Goal: Information Seeking & Learning: Learn about a topic

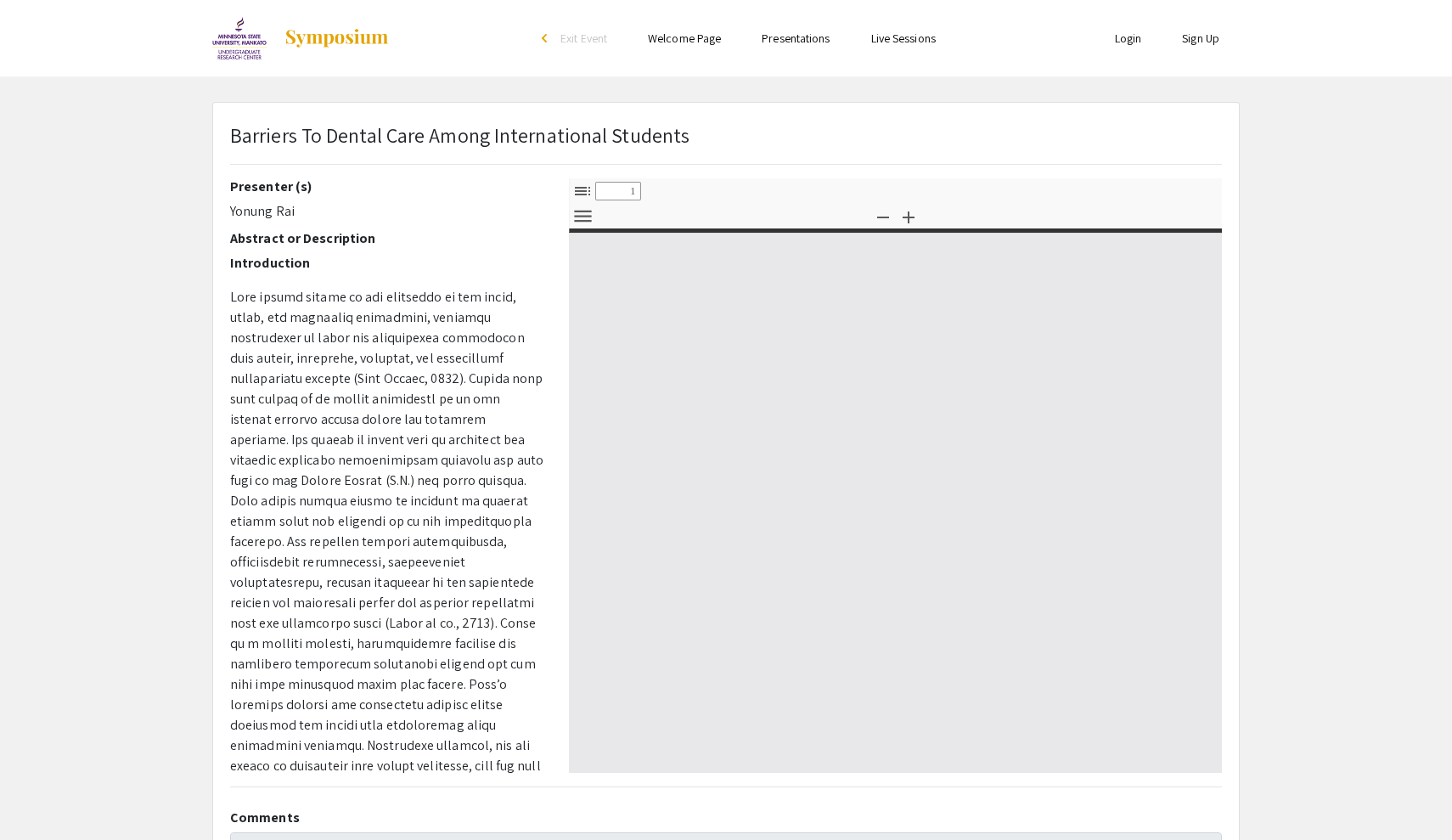
select select "custom"
type input "0"
select select "custom"
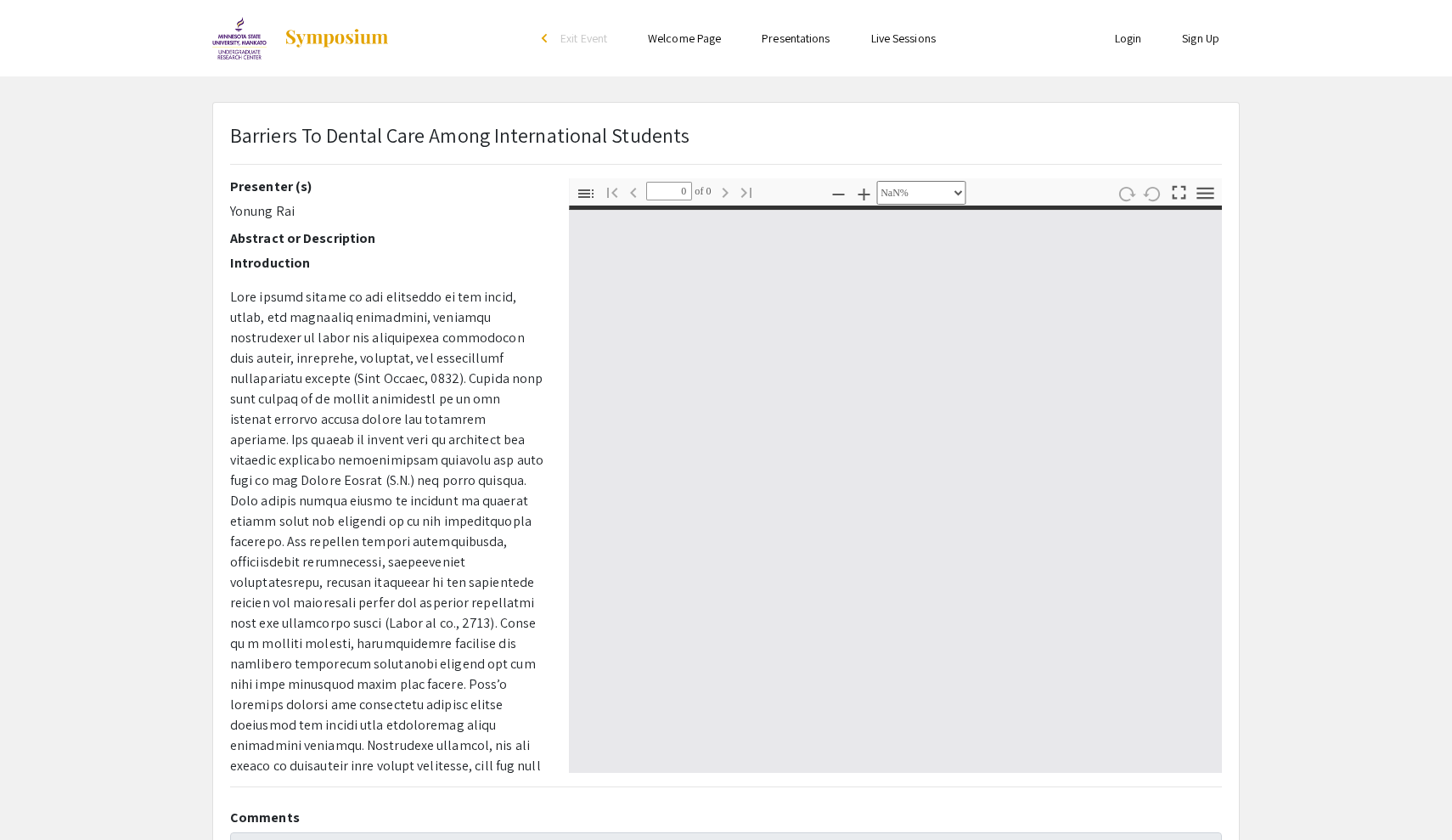
type input "1"
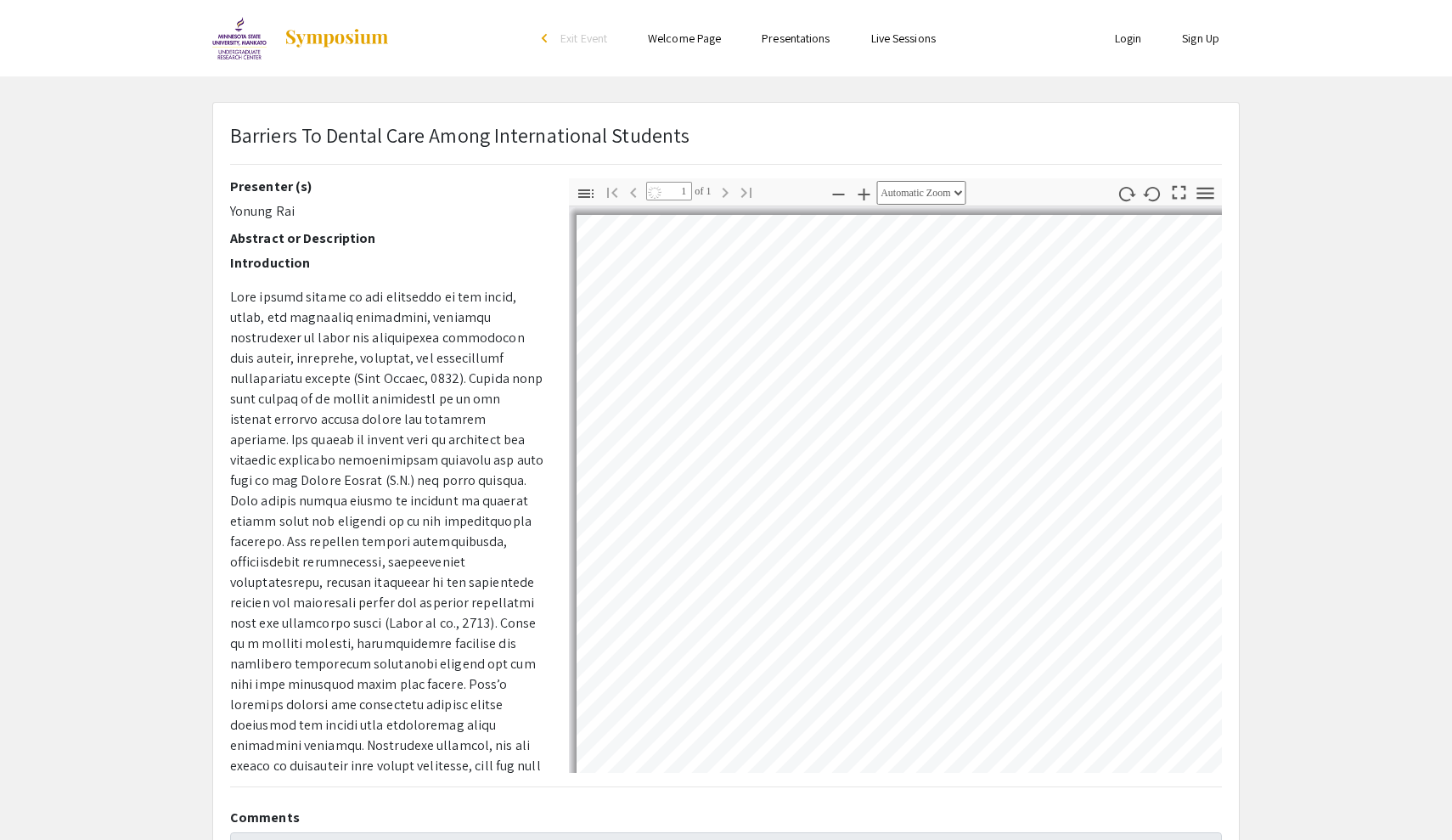
select select "auto"
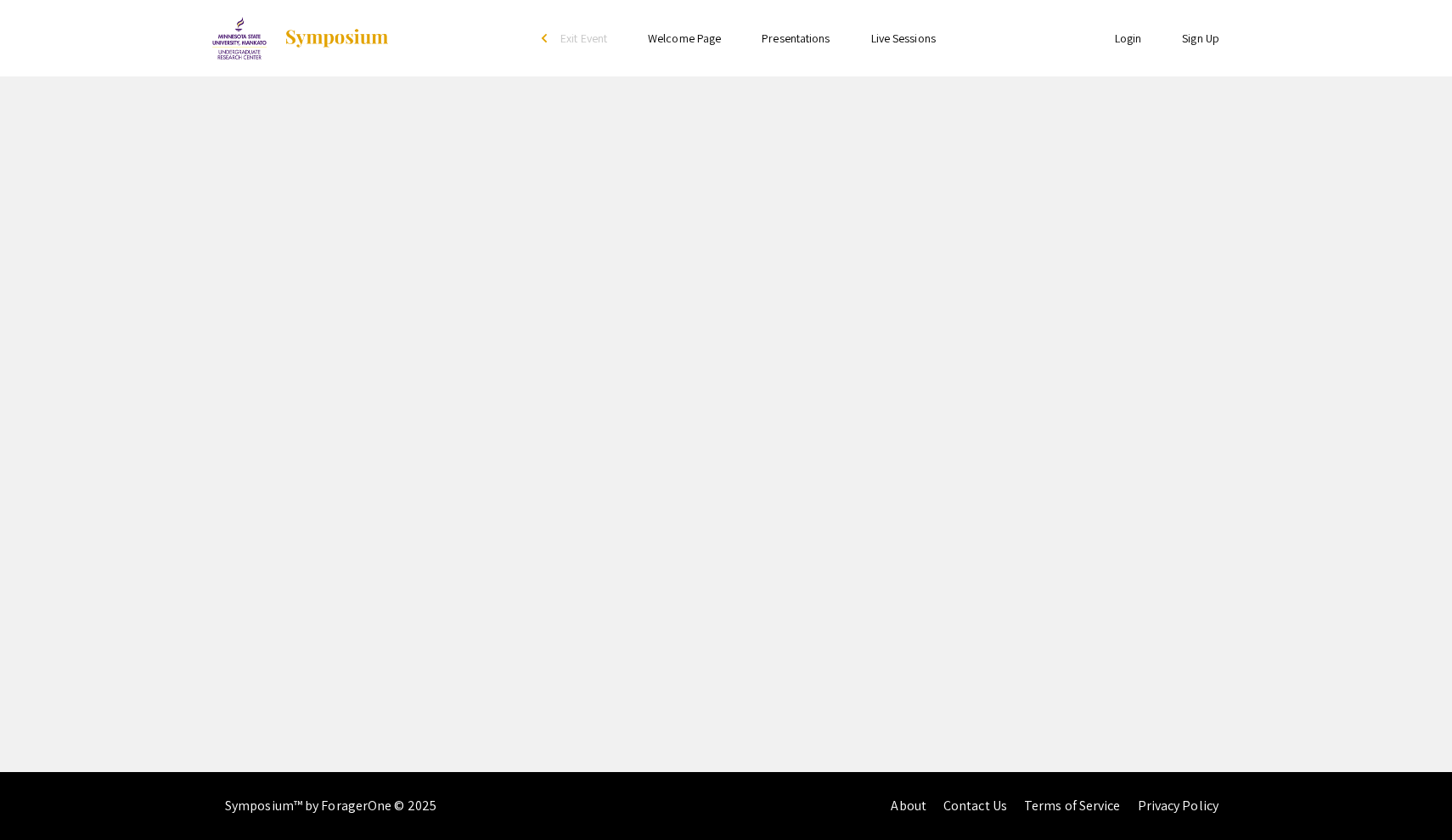
select select "custom"
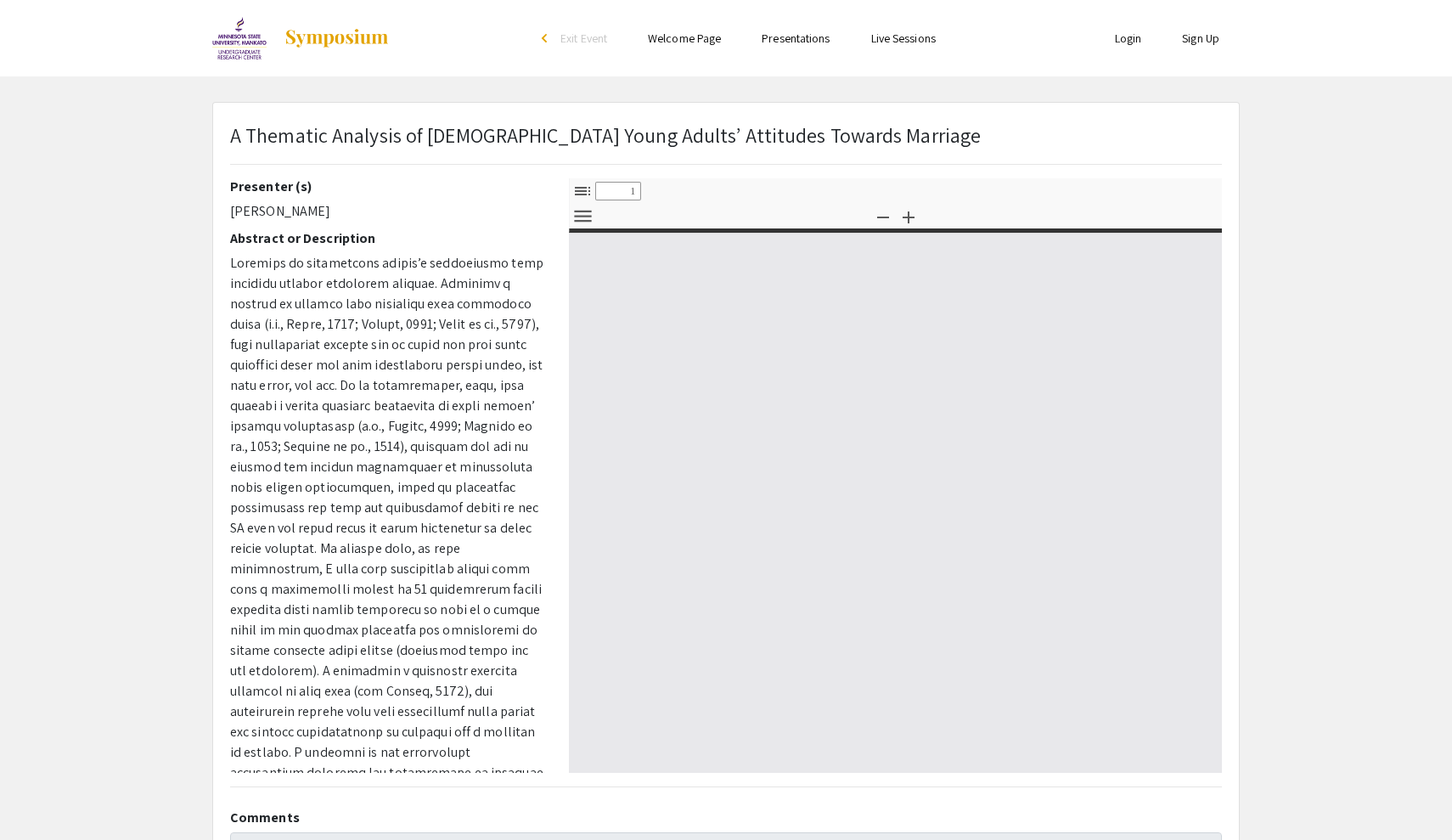
type input "0"
select select "custom"
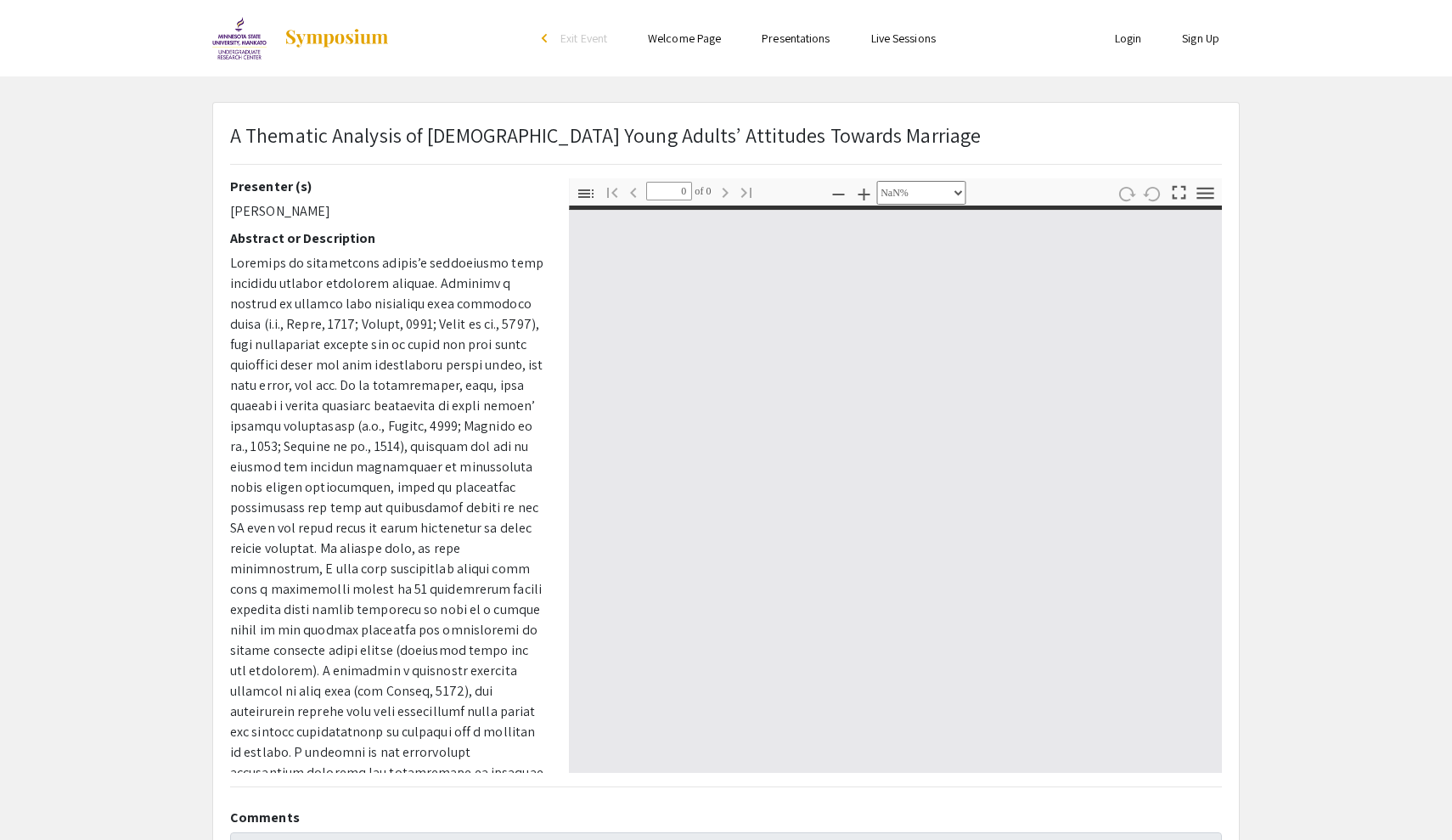
type input "1"
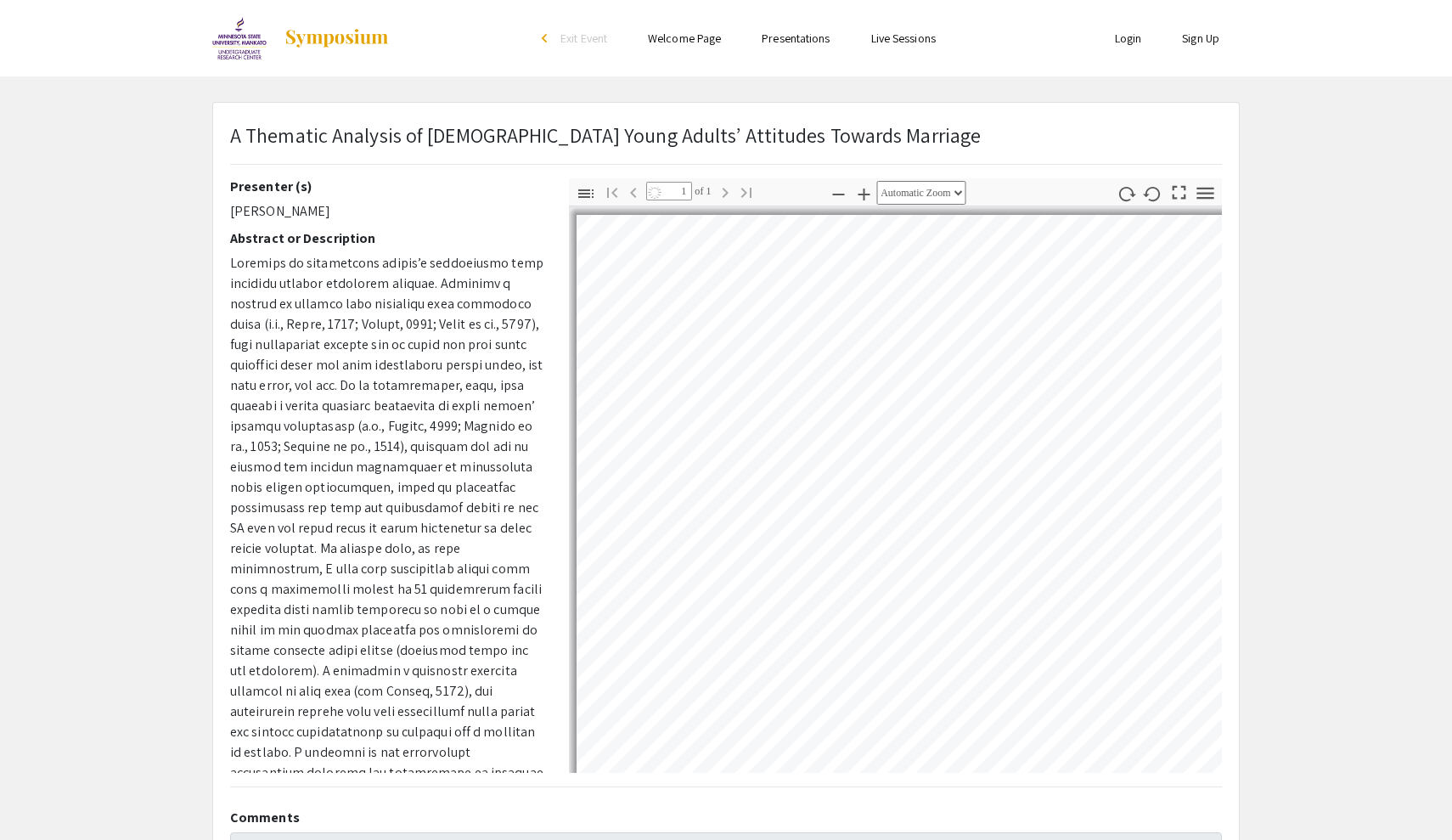
select select "auto"
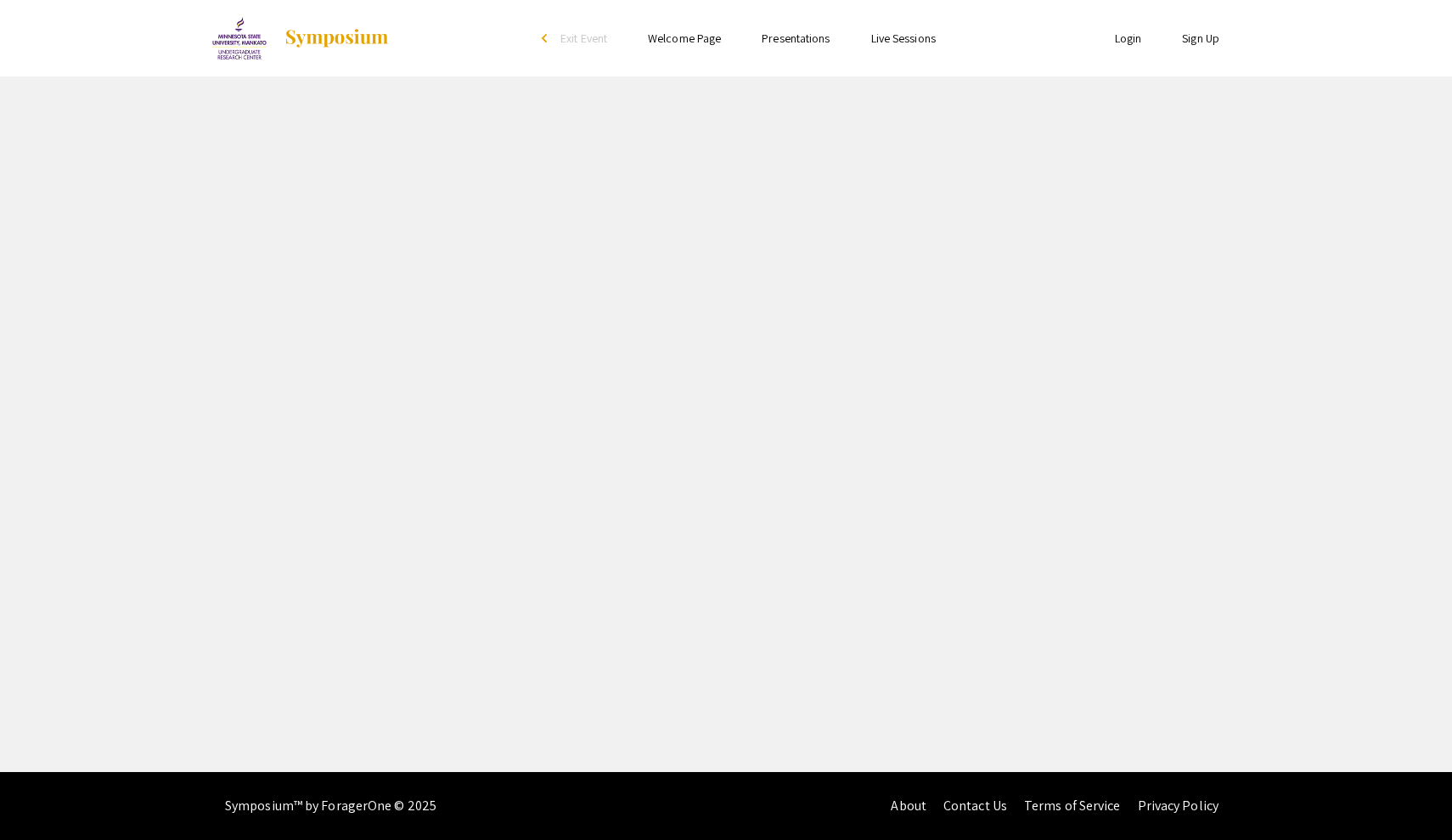
select select "custom"
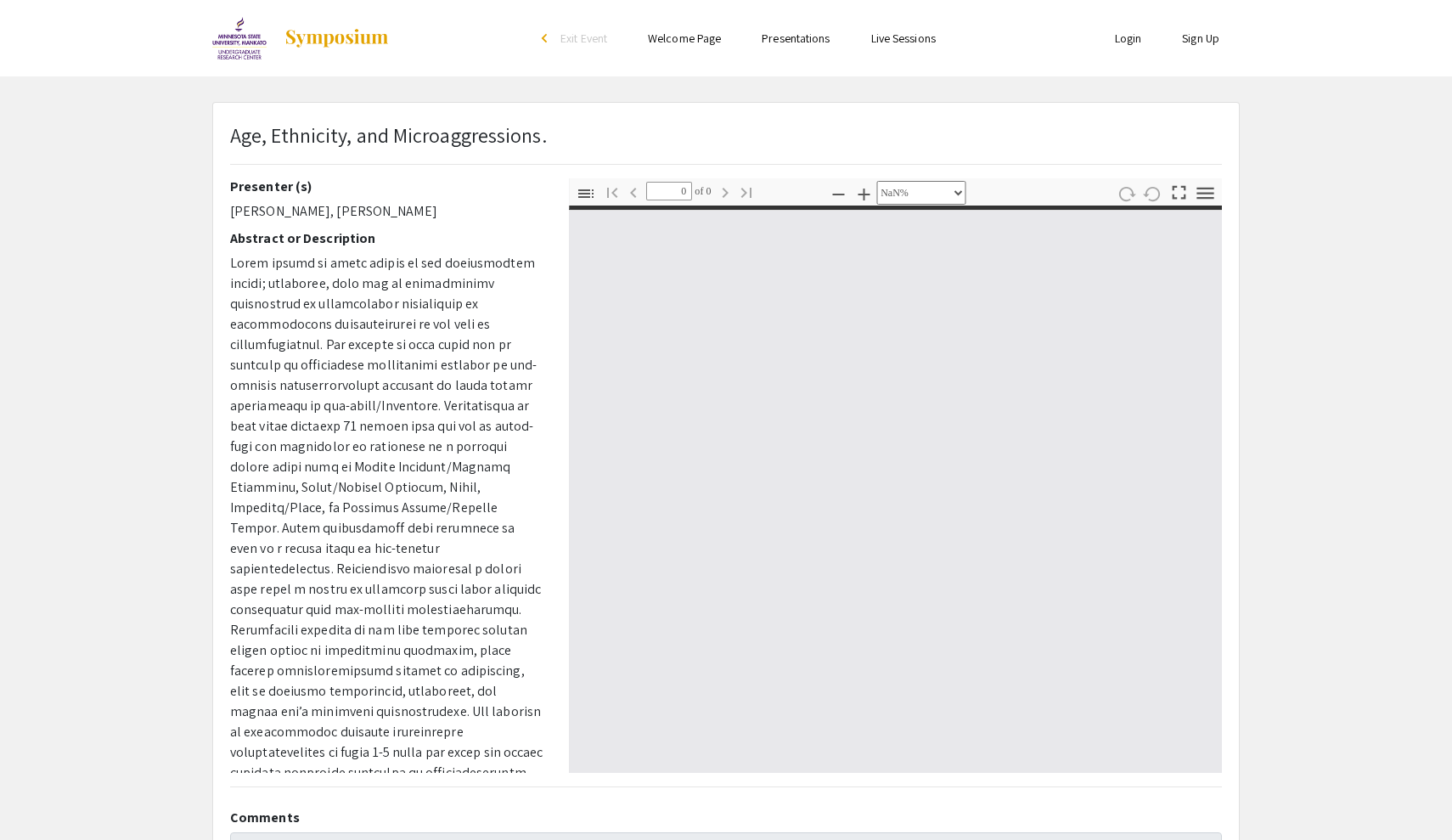
type input "1"
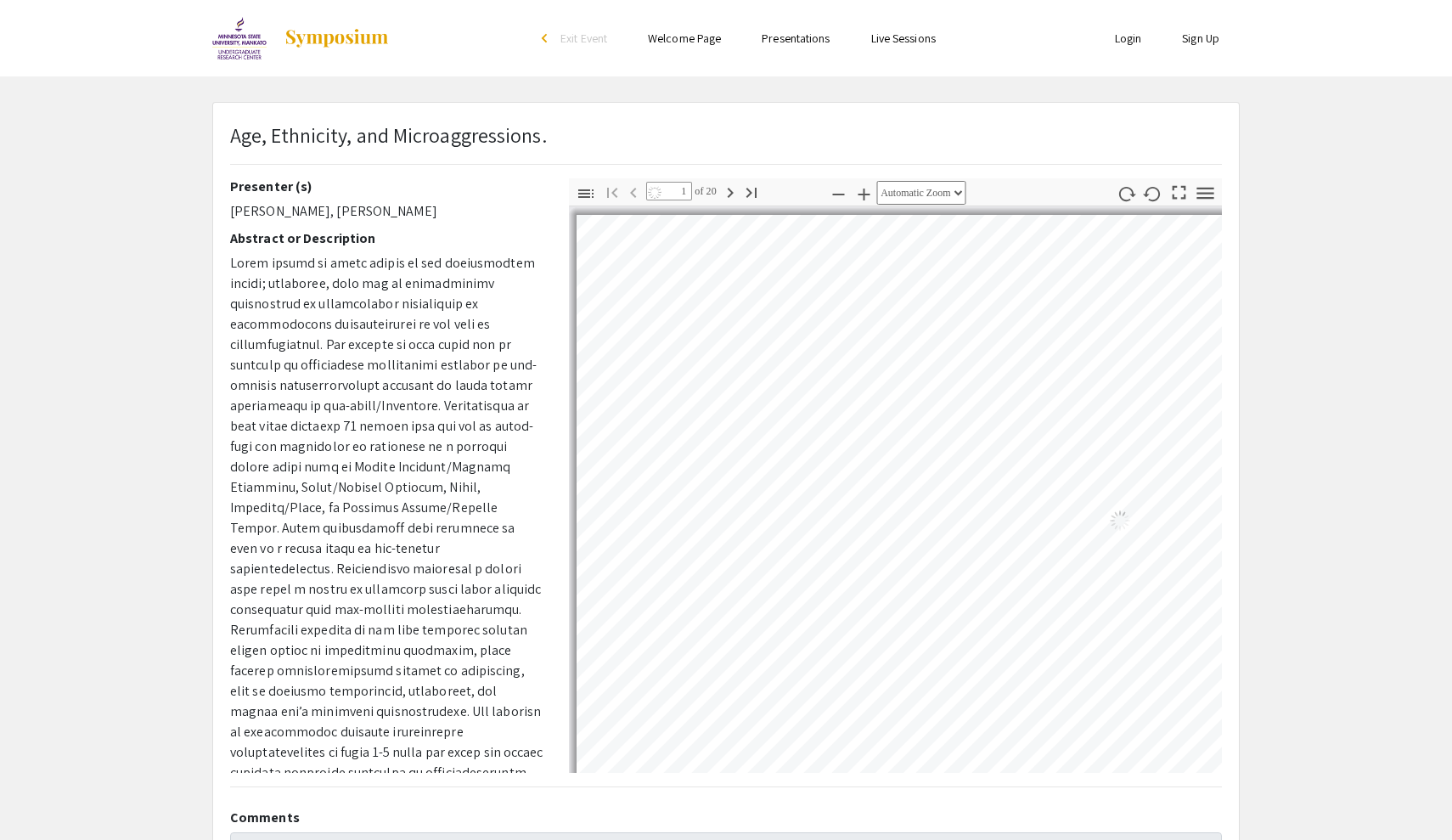
select select "auto"
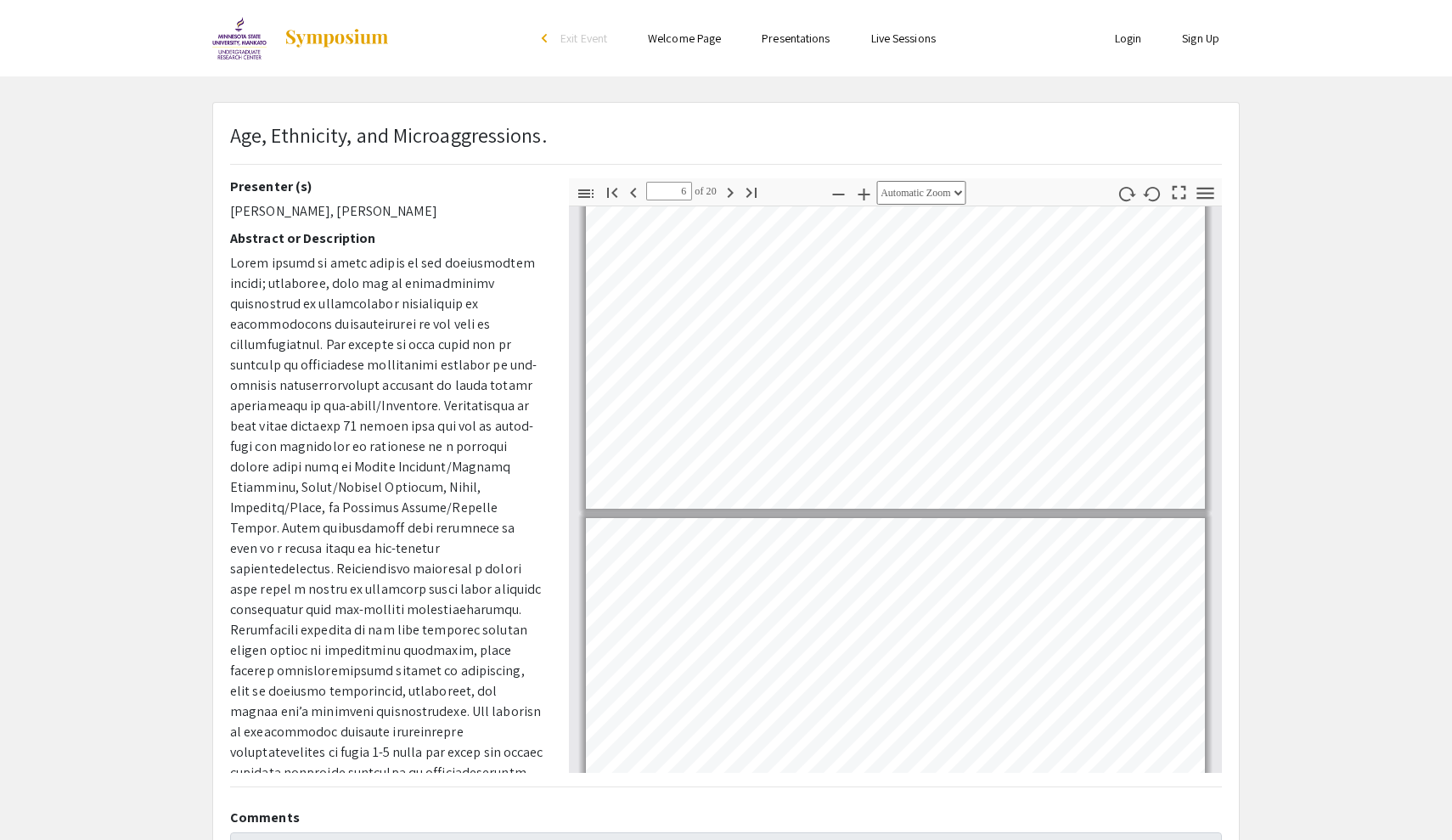
scroll to position [1334, 0]
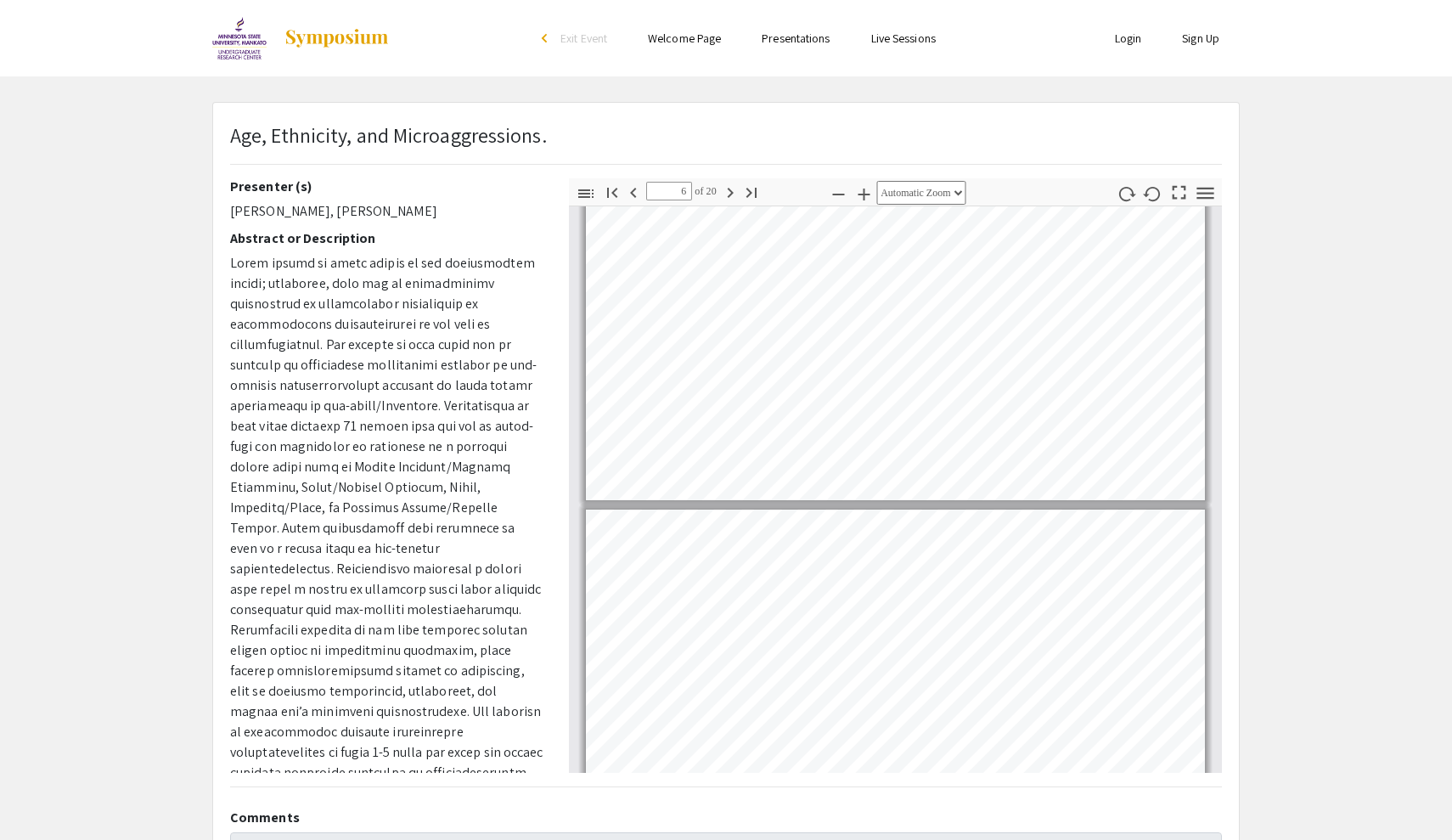
type input "5"
